Goal: Task Accomplishment & Management: Manage account settings

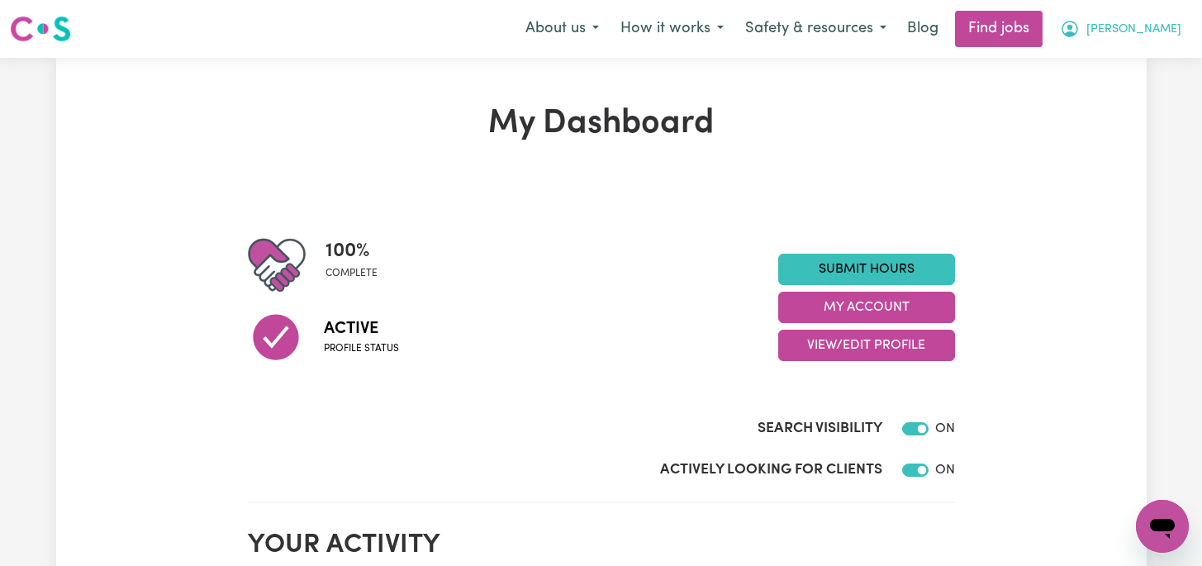
click at [979, 32] on span "[PERSON_NAME]" at bounding box center [1133, 30] width 95 height 18
click at [40, 44] on link at bounding box center [40, 29] width 61 height 38
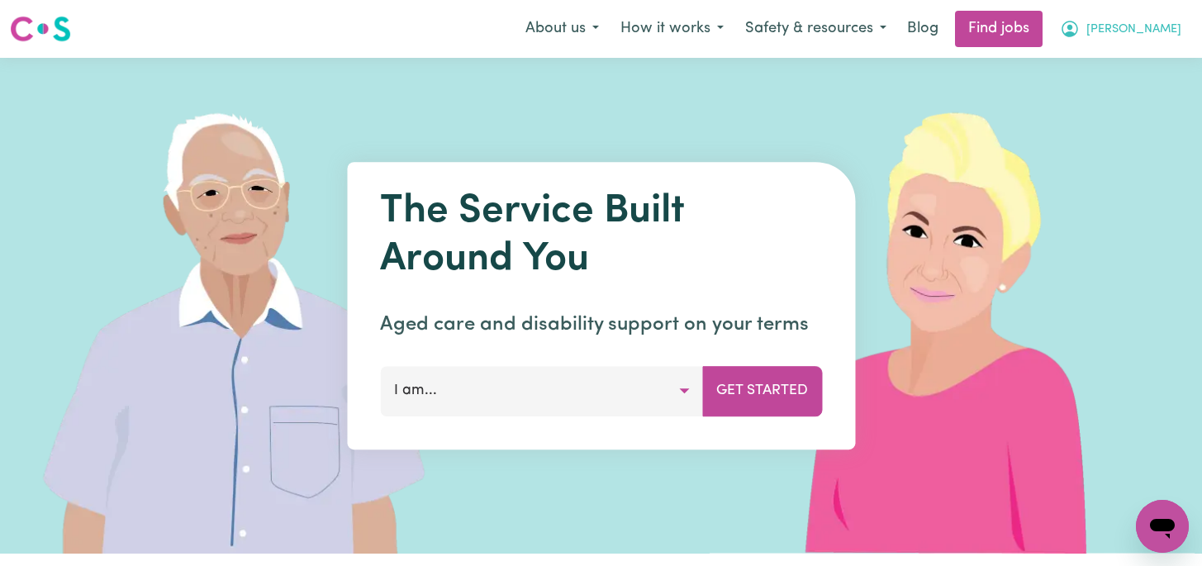
click at [979, 26] on span "[PERSON_NAME]" at bounding box center [1133, 30] width 95 height 18
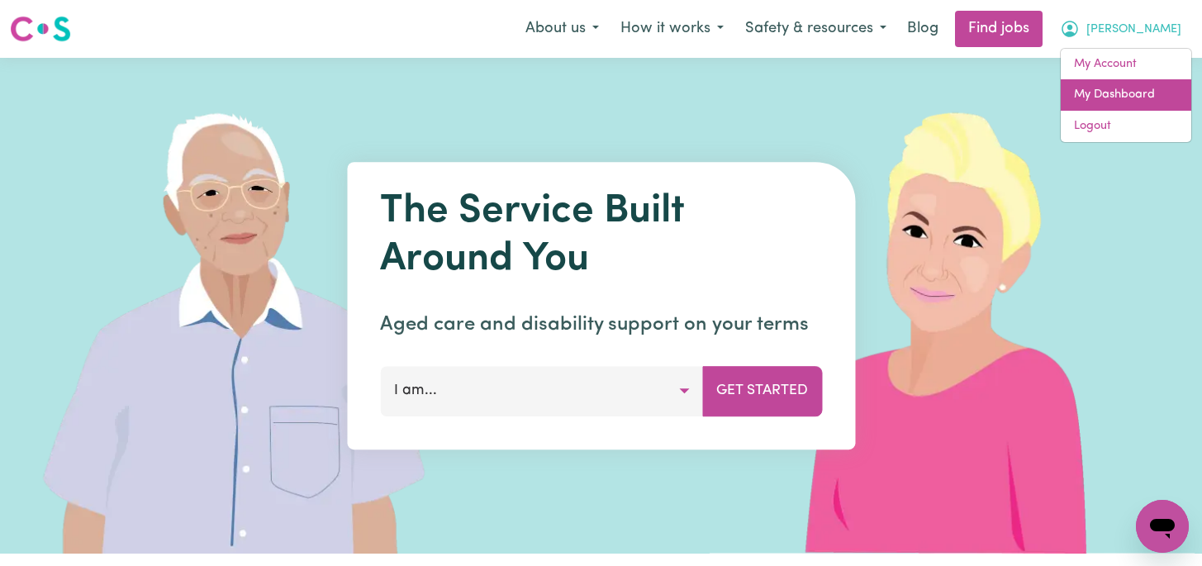
click at [979, 90] on link "My Dashboard" at bounding box center [1126, 94] width 131 height 31
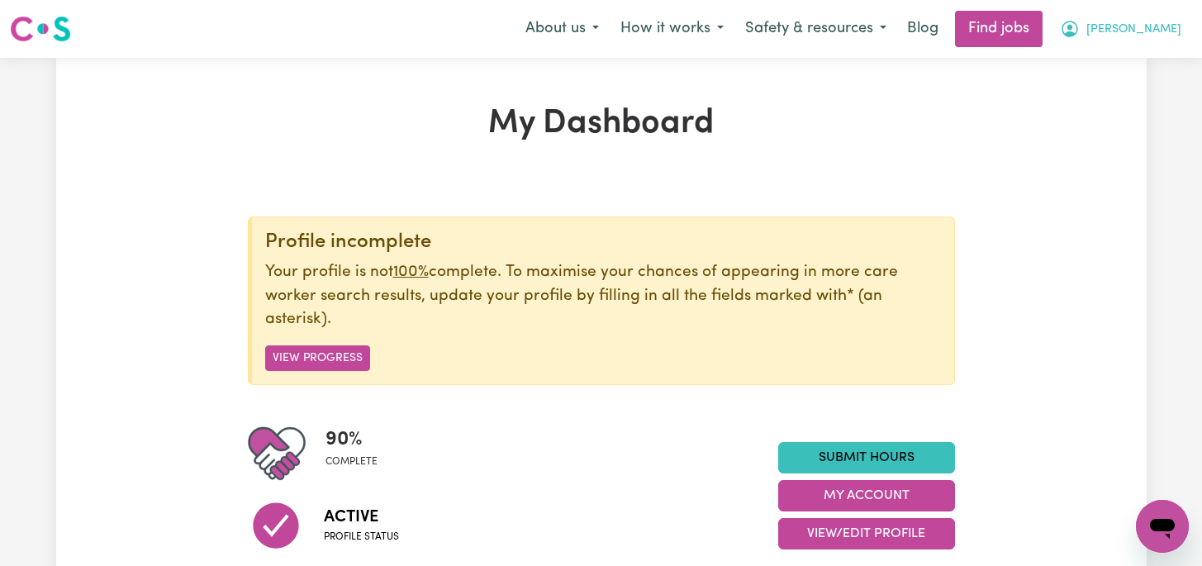
click at [979, 36] on span "[PERSON_NAME]" at bounding box center [1133, 30] width 95 height 18
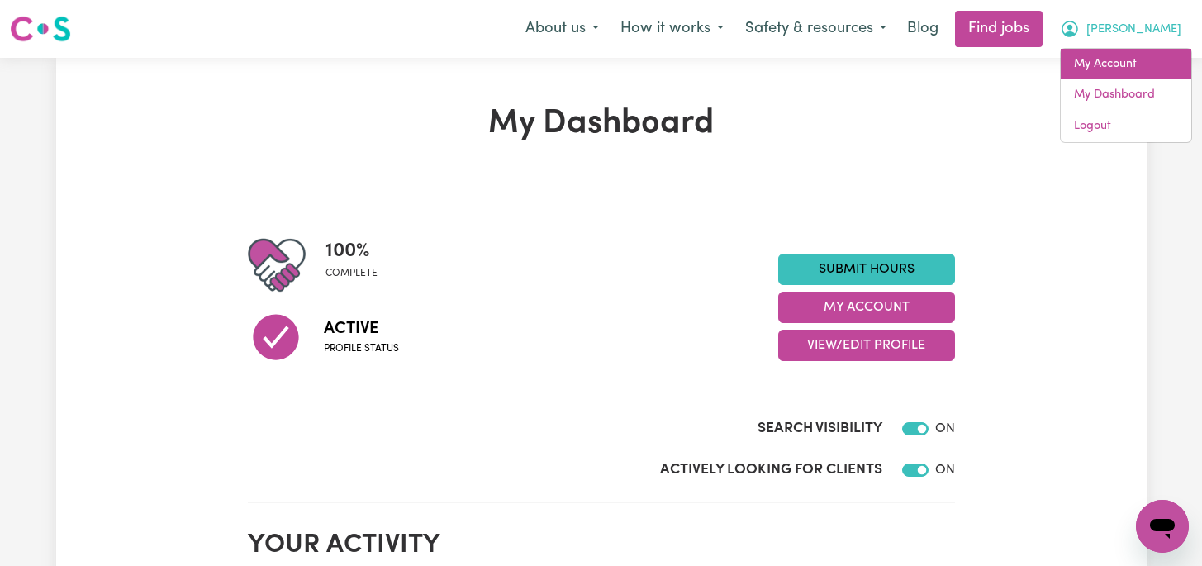
click at [979, 69] on link "My Account" at bounding box center [1126, 64] width 131 height 31
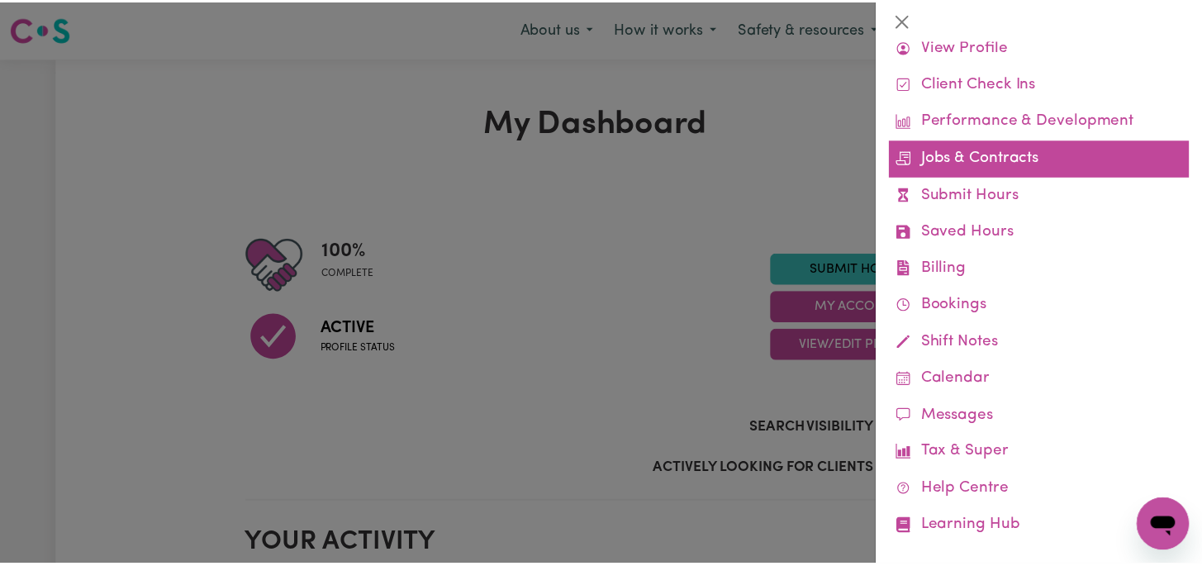
scroll to position [79, 0]
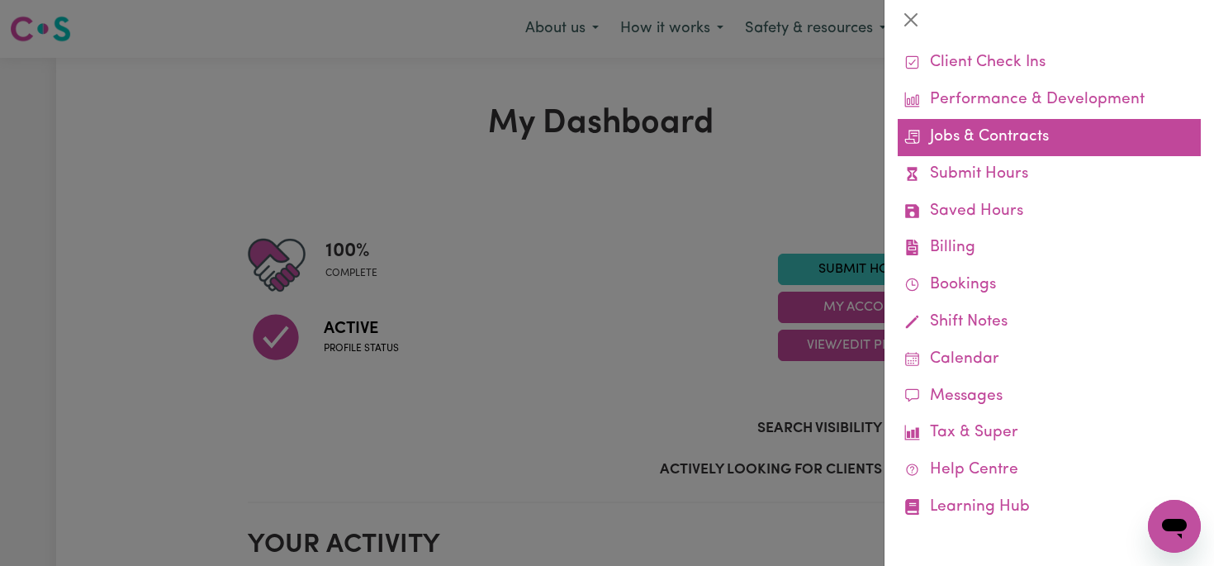
click at [941, 125] on link "Jobs & Contracts" at bounding box center [1049, 137] width 303 height 37
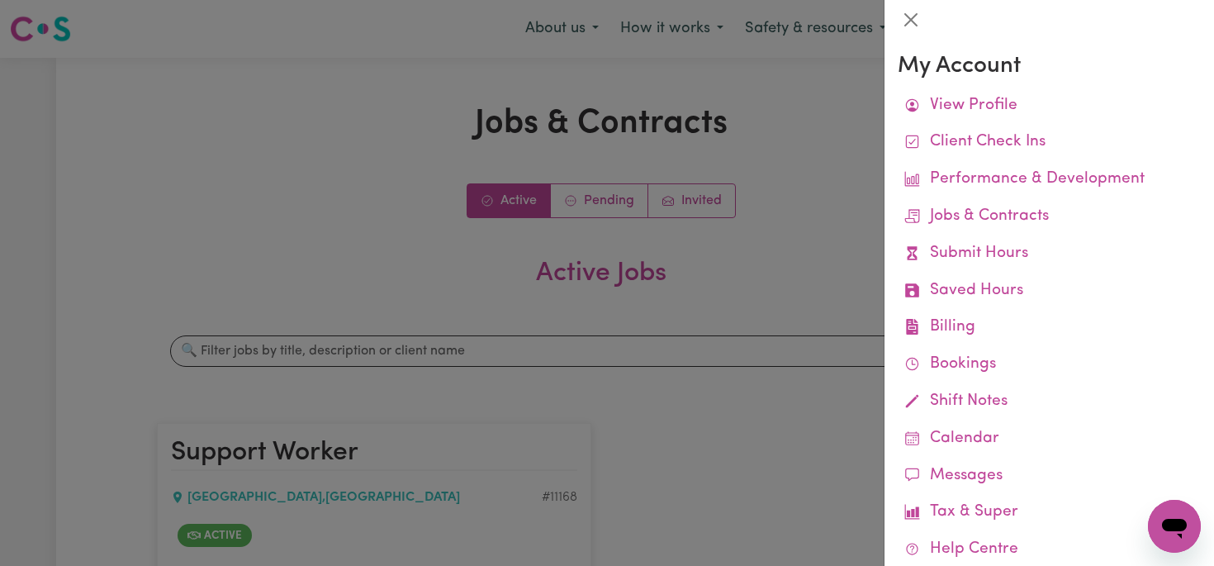
click at [764, 292] on div at bounding box center [607, 283] width 1214 height 566
